Goal: Check status

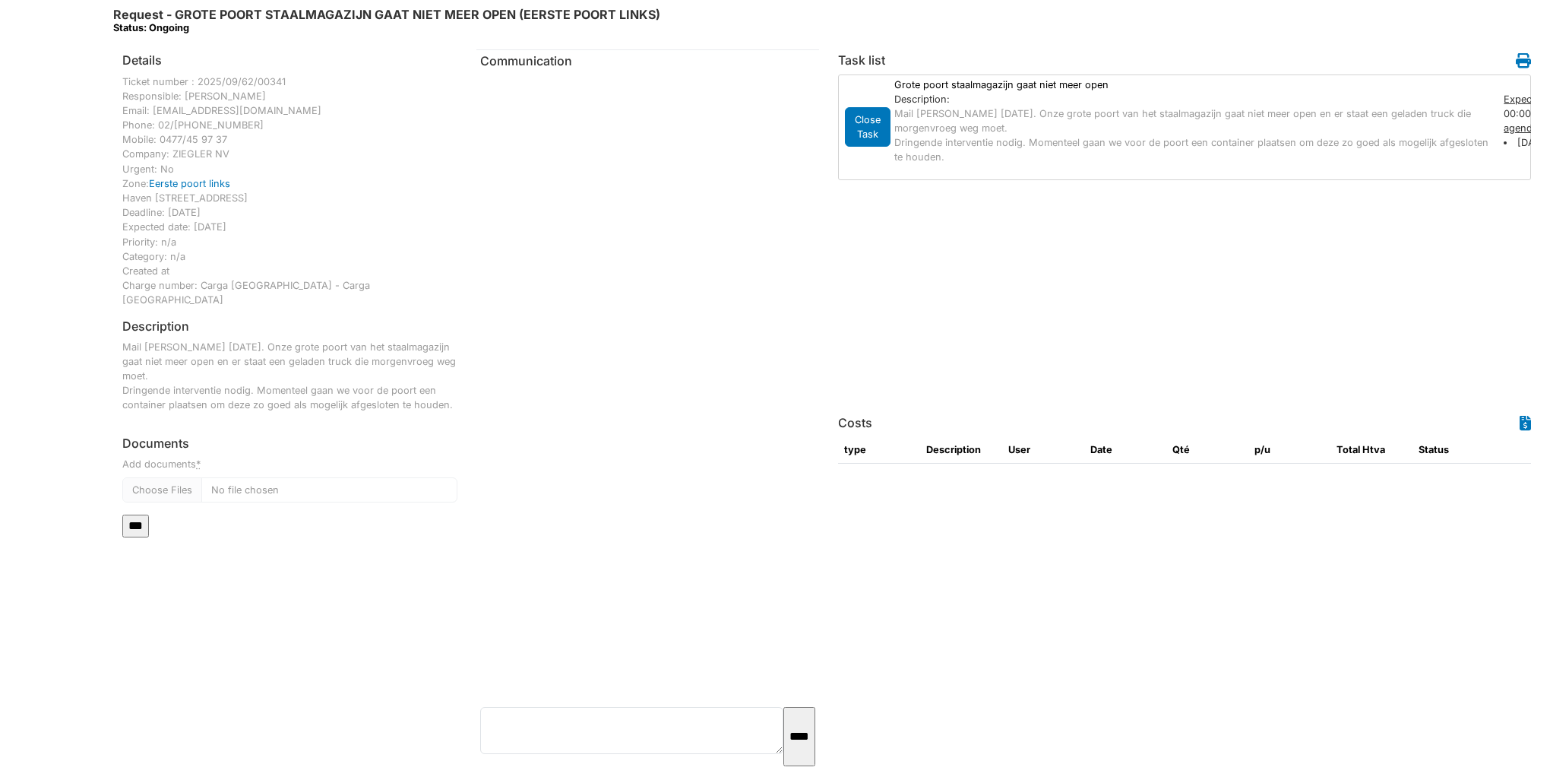
click at [286, 82] on div "Ticket number : 2025/09/62/00341 Responsible: Sébastien Neven Email: sebastien.…" at bounding box center [289, 190] width 335 height 233
drag, startPoint x: 283, startPoint y: 81, endPoint x: 198, endPoint y: 86, distance: 85.3
click at [198, 86] on div "Ticket number : 2025/09/62/00341 Responsible: Sébastien Neven Email: sebastien.…" at bounding box center [289, 190] width 335 height 233
